Goal: Transaction & Acquisition: Obtain resource

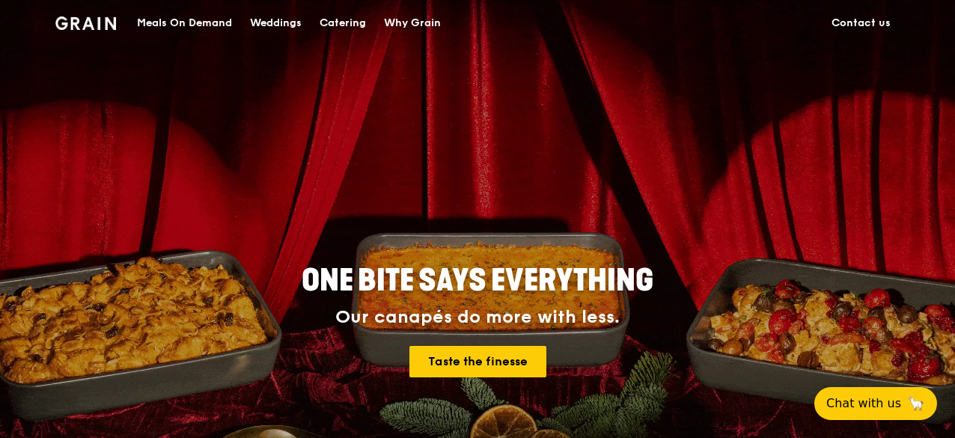
click at [341, 24] on div "Catering" at bounding box center [343, 23] width 46 height 45
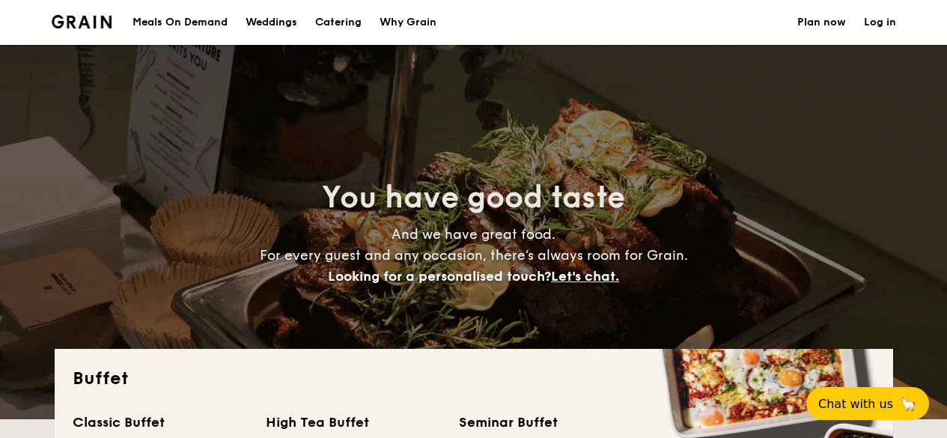
select select
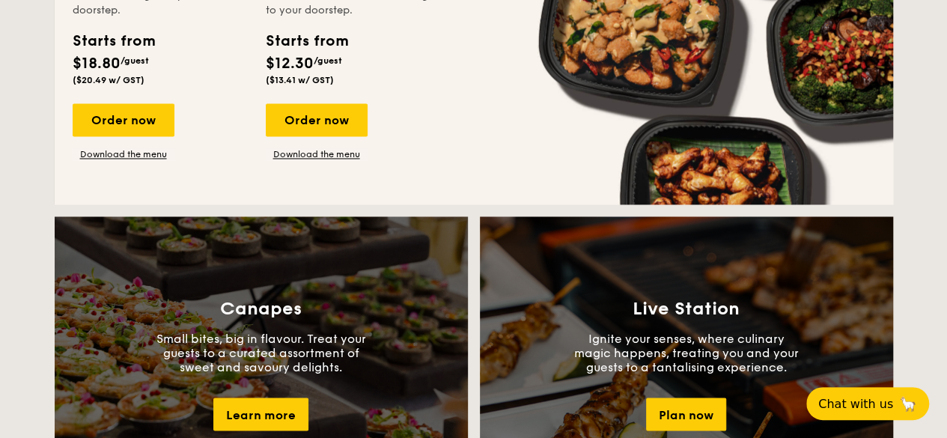
scroll to position [1347, 0]
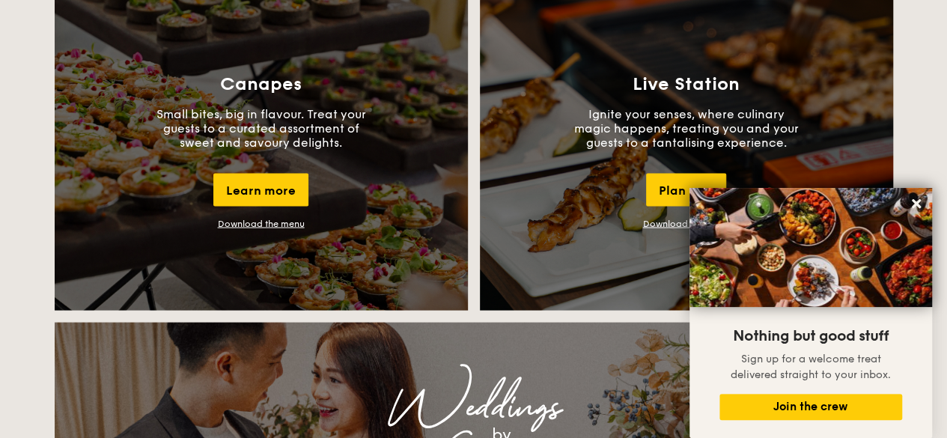
click at [245, 225] on link "Download the menu" at bounding box center [261, 223] width 87 height 10
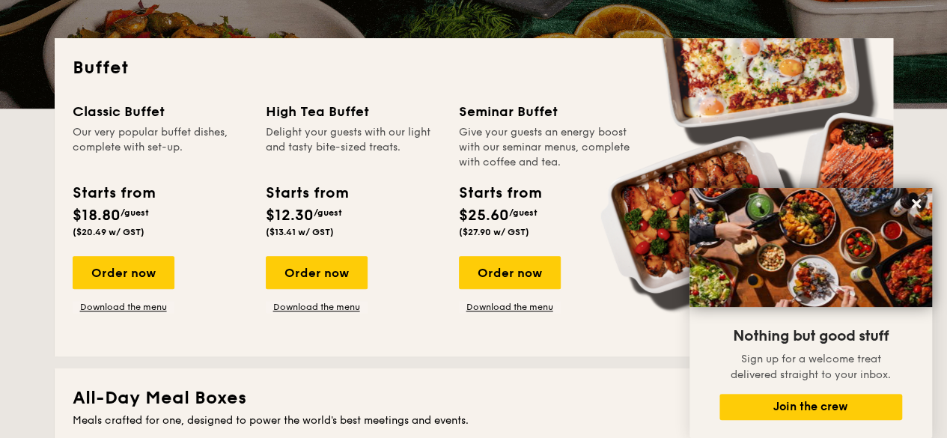
scroll to position [299, 0]
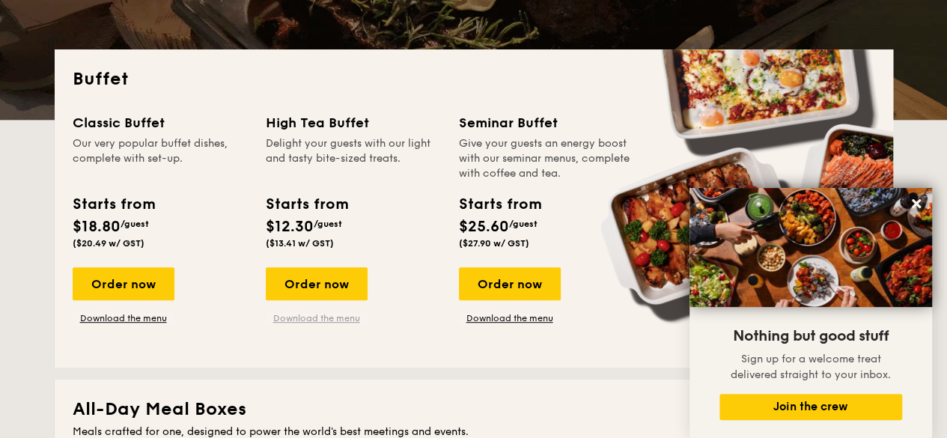
click at [321, 317] on link "Download the menu" at bounding box center [317, 318] width 102 height 12
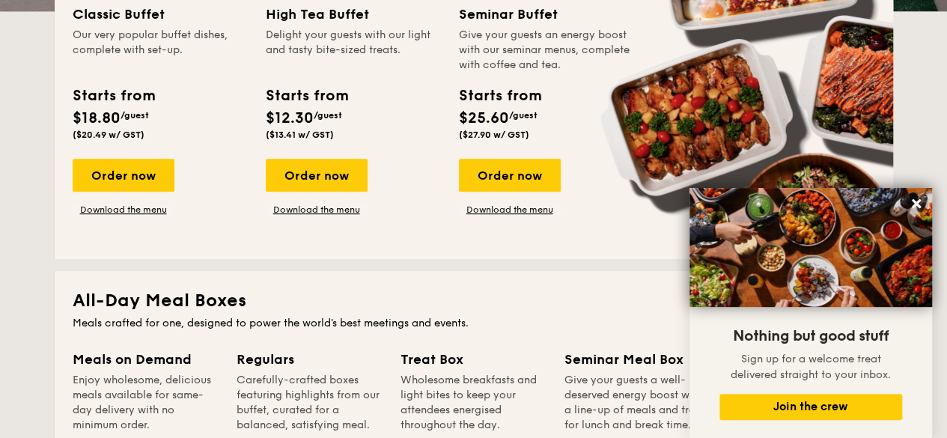
scroll to position [374, 0]
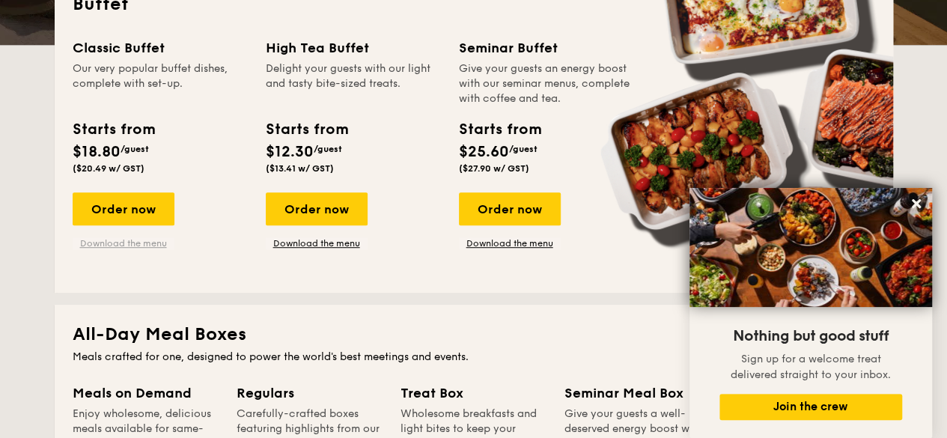
click at [117, 245] on link "Download the menu" at bounding box center [124, 243] width 102 height 12
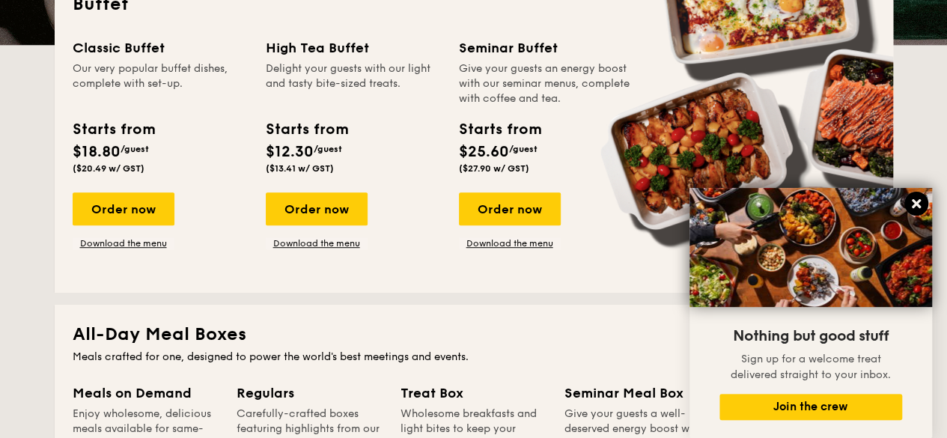
click at [914, 207] on icon at bounding box center [915, 203] width 13 height 13
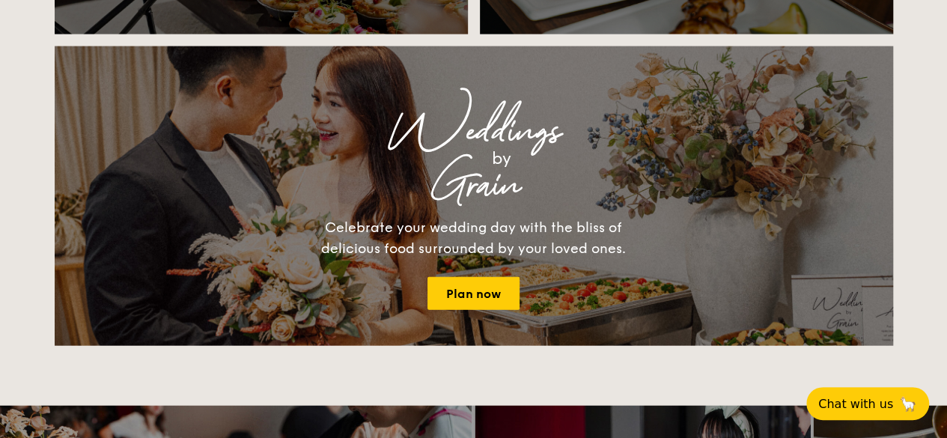
scroll to position [1646, 0]
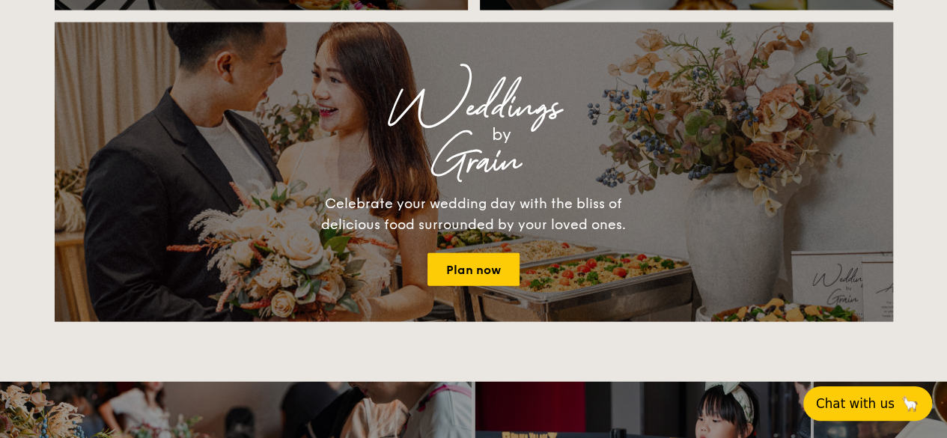
click at [857, 406] on span "Chat with us" at bounding box center [855, 403] width 79 height 15
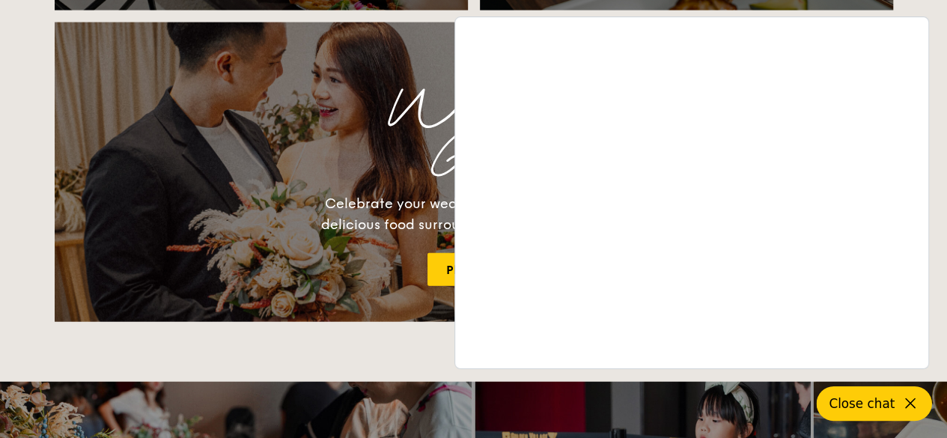
click at [911, 401] on icon at bounding box center [910, 403] width 18 height 18
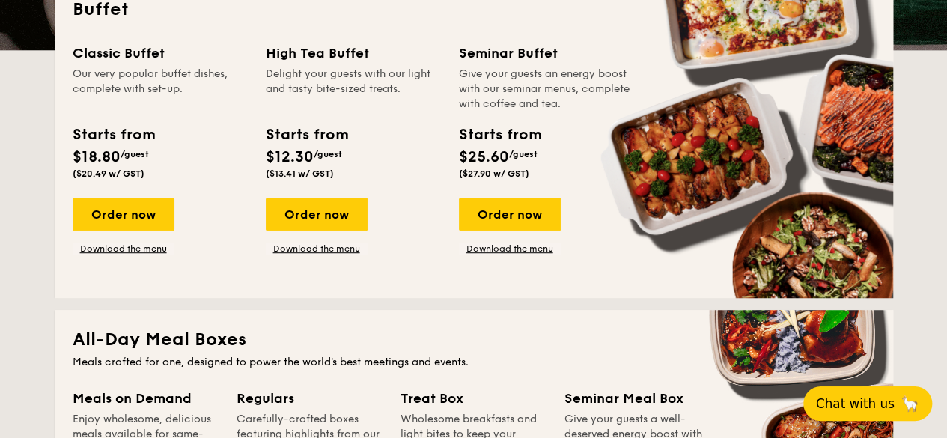
scroll to position [374, 0]
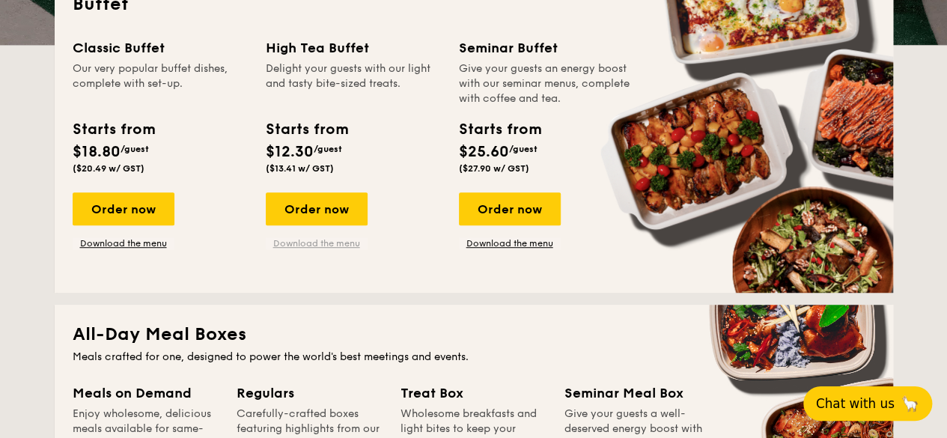
click at [337, 245] on link "Download the menu" at bounding box center [317, 243] width 102 height 12
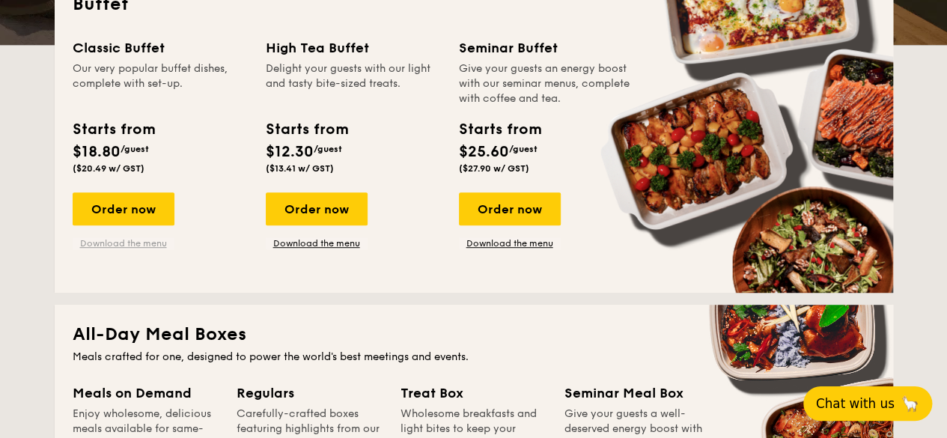
click at [126, 242] on link "Download the menu" at bounding box center [124, 243] width 102 height 12
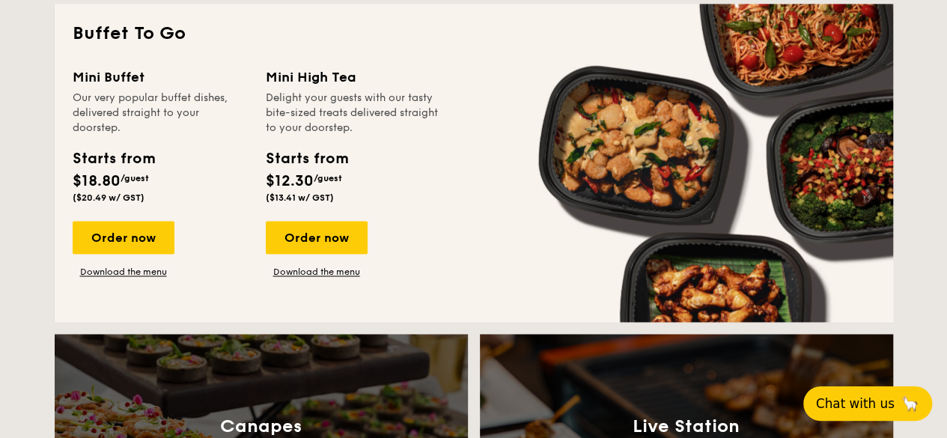
scroll to position [973, 0]
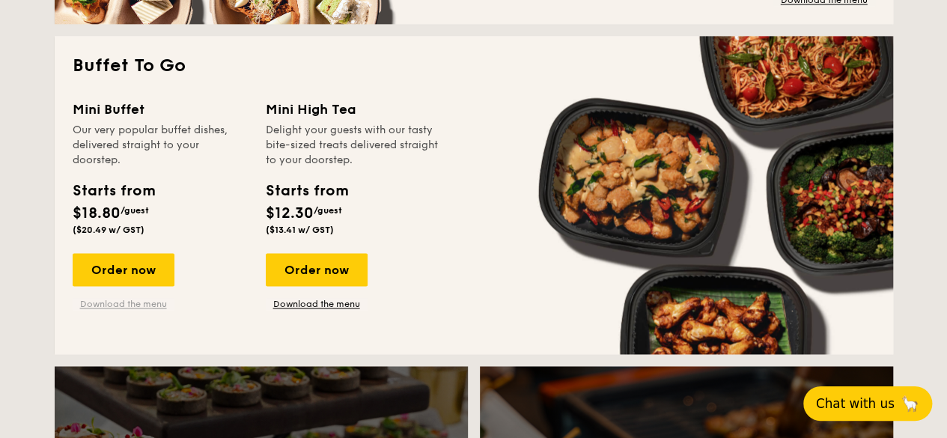
click at [121, 307] on link "Download the menu" at bounding box center [124, 304] width 102 height 12
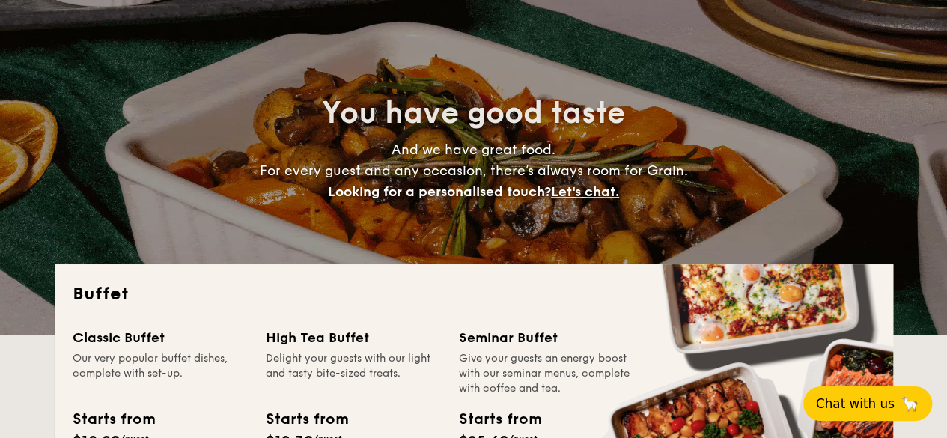
scroll to position [0, 0]
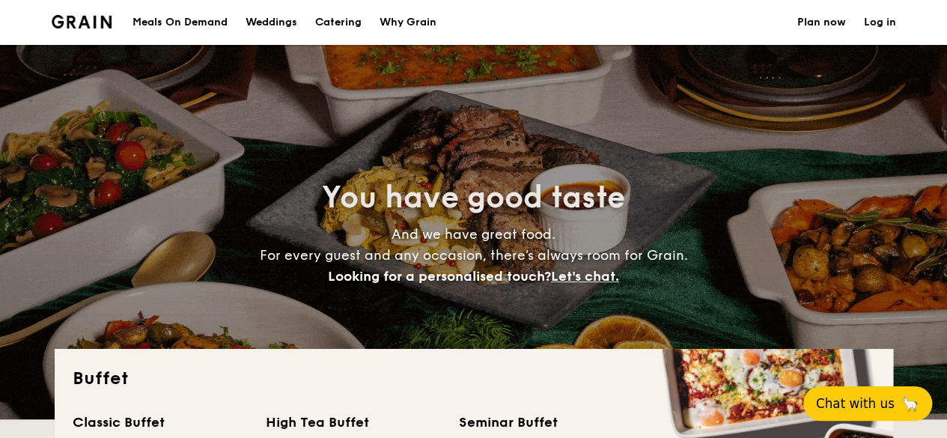
click at [80, 25] on img at bounding box center [82, 21] width 61 height 13
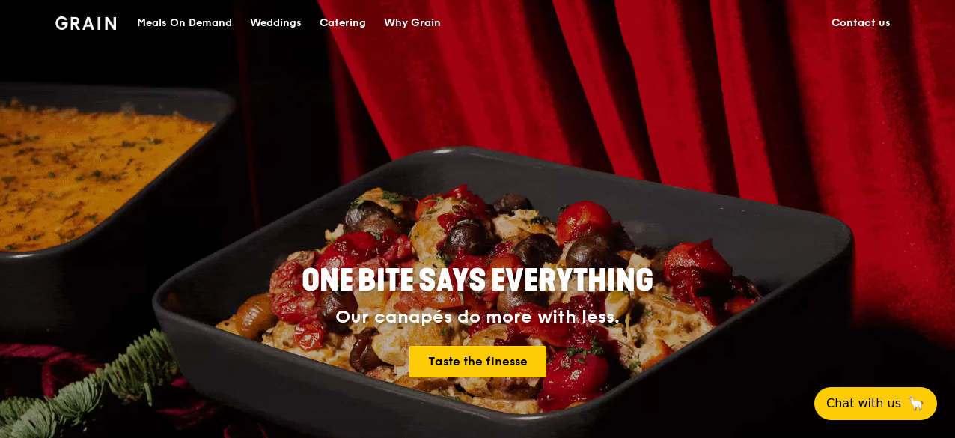
click at [181, 20] on div "Meals On Demand" at bounding box center [184, 23] width 95 height 45
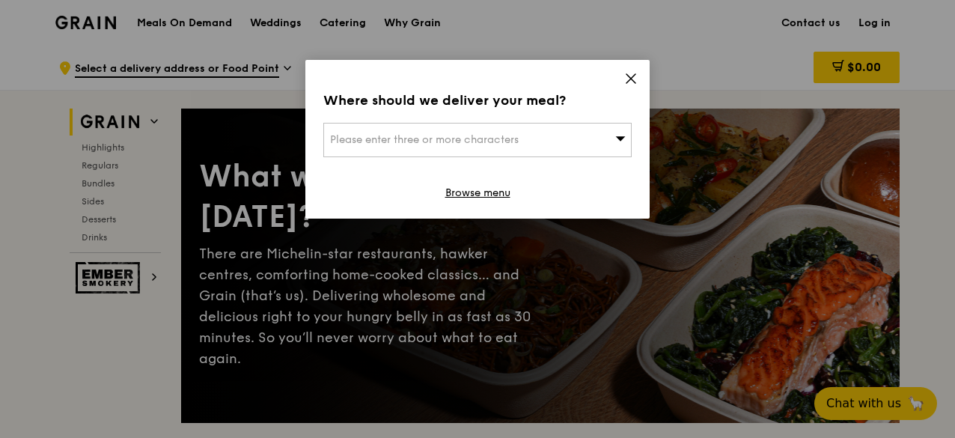
click at [614, 136] on div "Please enter three or more characters" at bounding box center [477, 140] width 308 height 34
click at [568, 140] on input "search" at bounding box center [477, 139] width 307 height 33
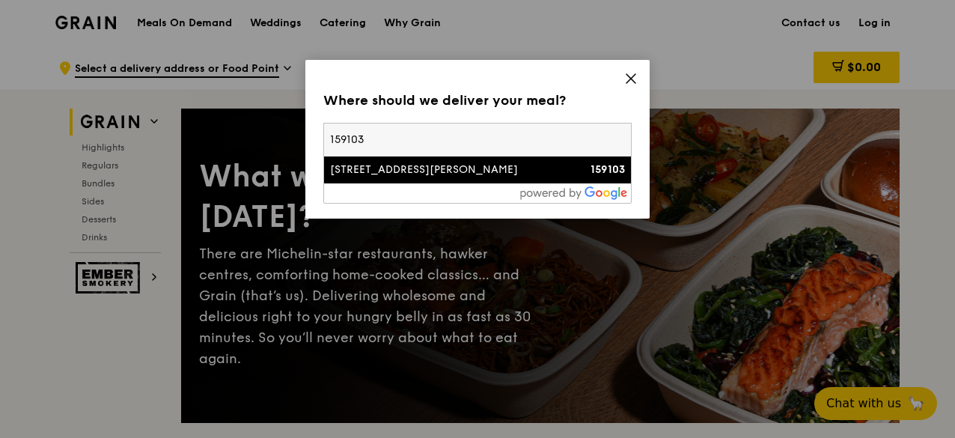
type input "159103"
click at [510, 179] on li "45 Leng Kee Road 159103" at bounding box center [477, 169] width 307 height 27
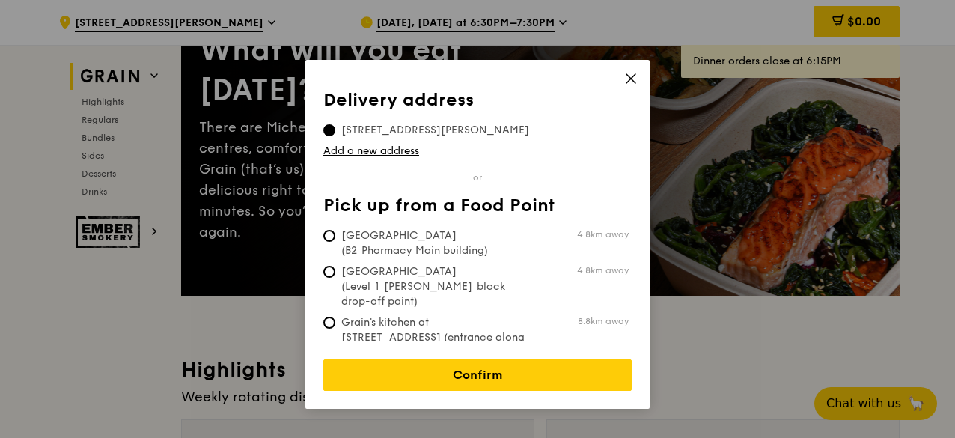
scroll to position [150, 0]
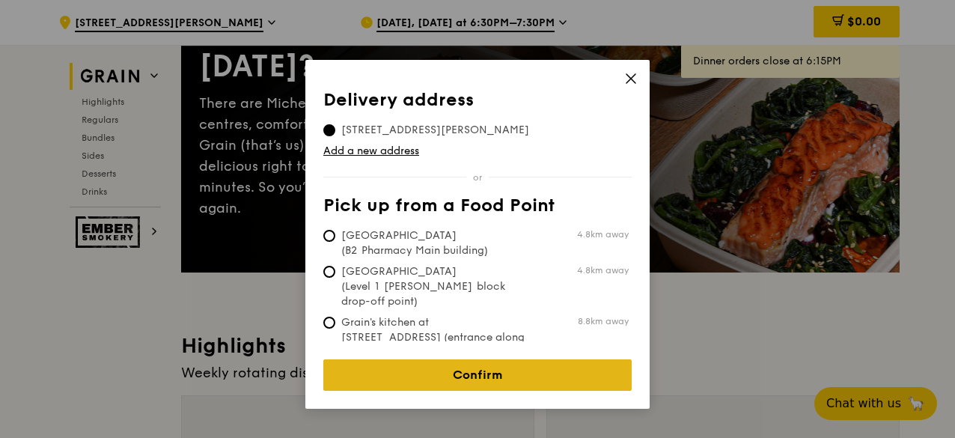
click at [506, 361] on link "Confirm" at bounding box center [477, 374] width 308 height 31
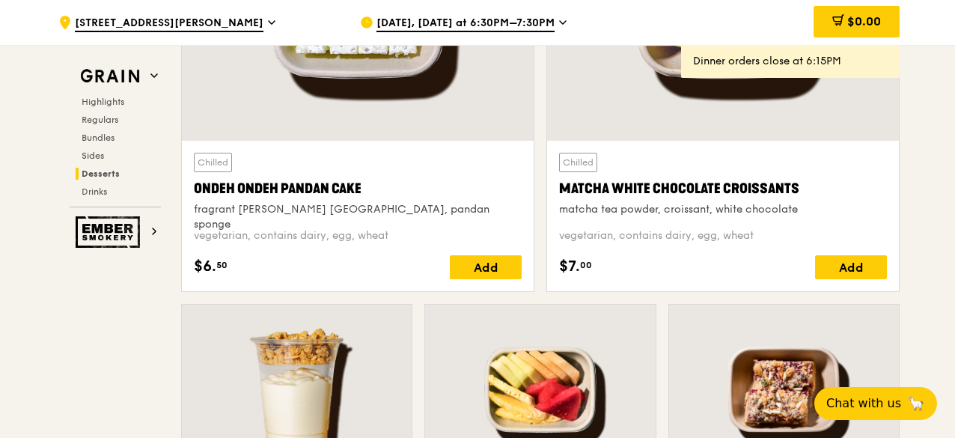
scroll to position [4714, 0]
